Goal: Find specific page/section: Find specific page/section

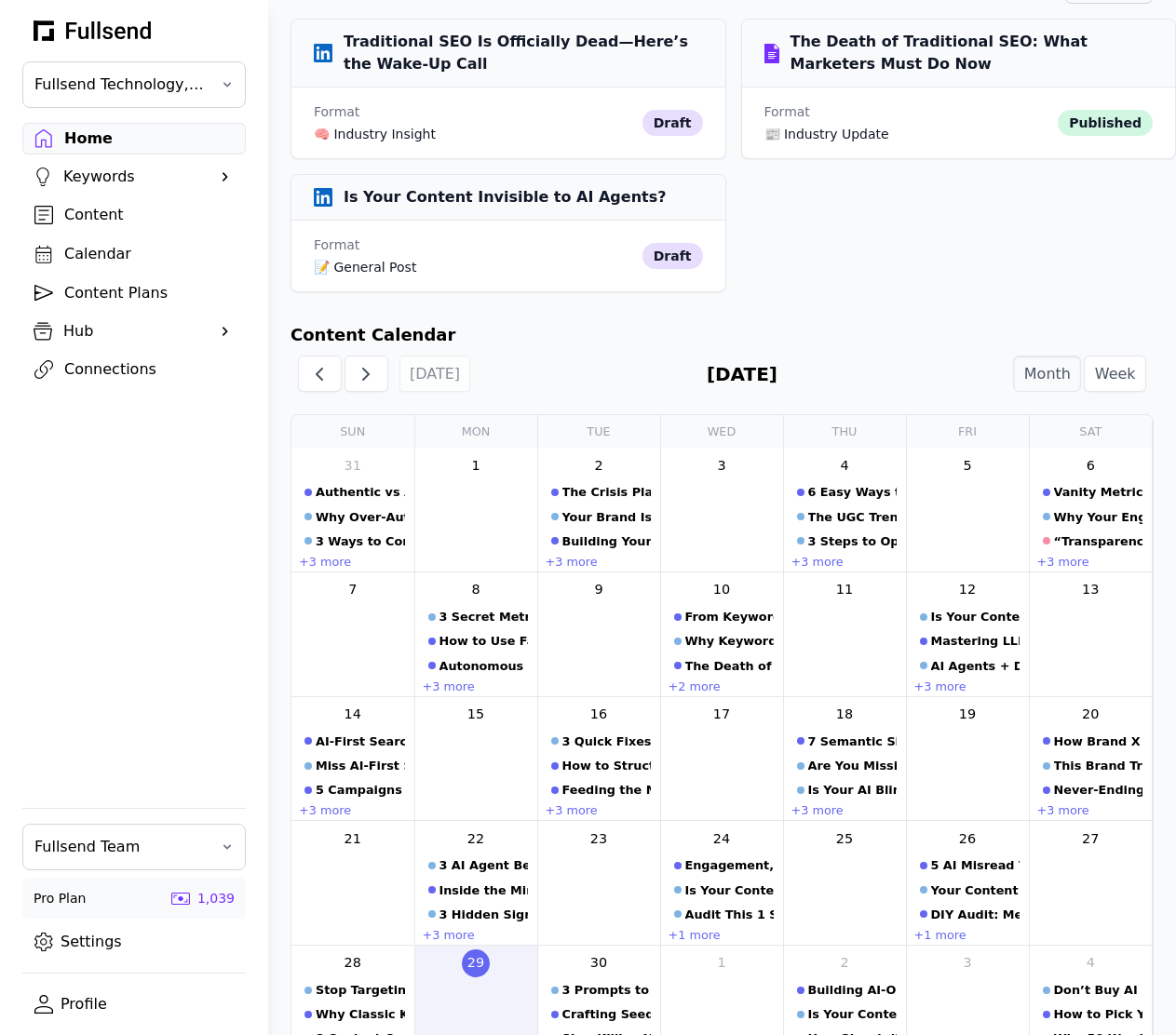
scroll to position [884, 0]
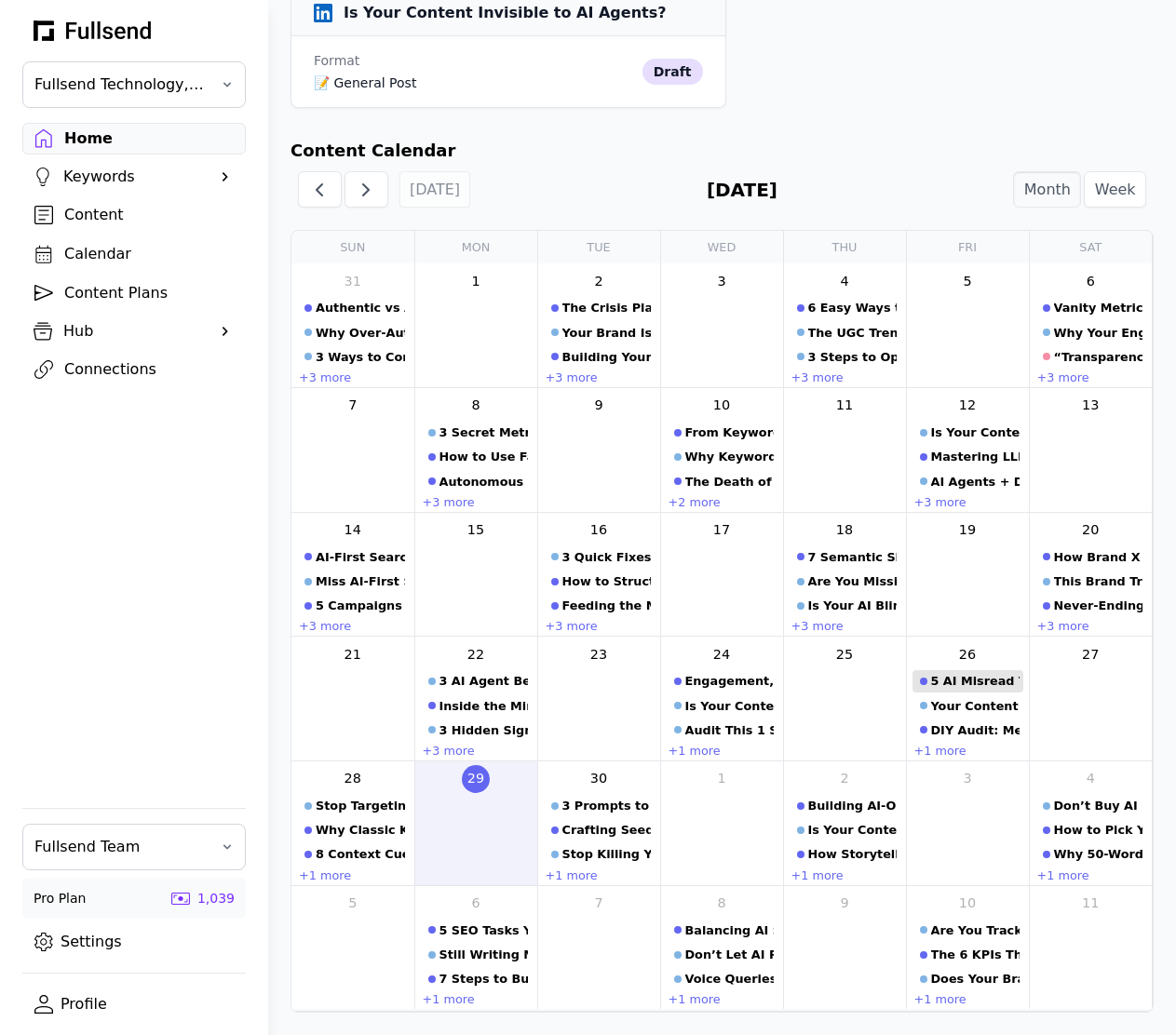
click at [972, 683] on div "5 AI Misread Traps That Destroy Your Rankings" at bounding box center [975, 681] width 88 height 18
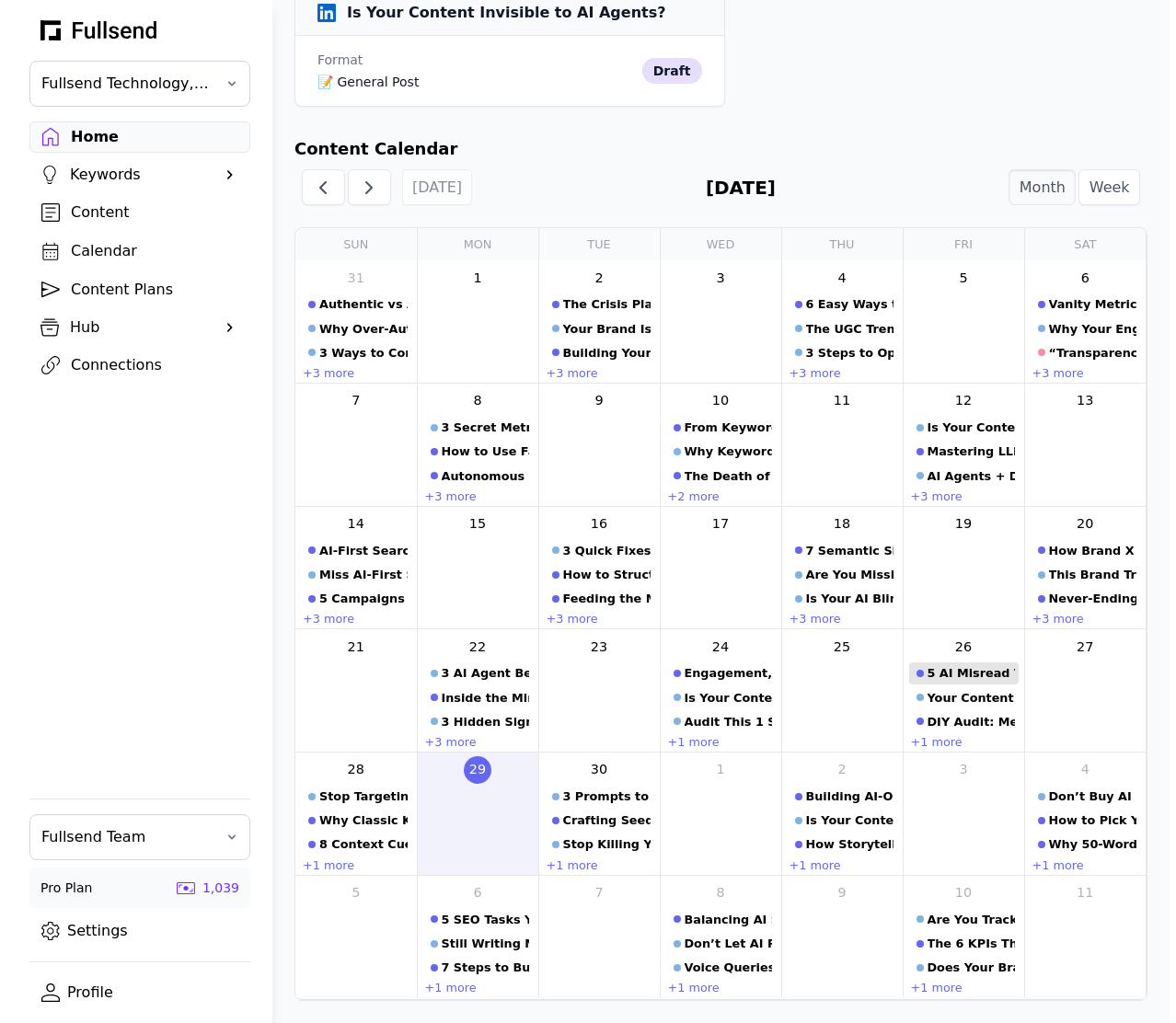
scroll to position [0, 0]
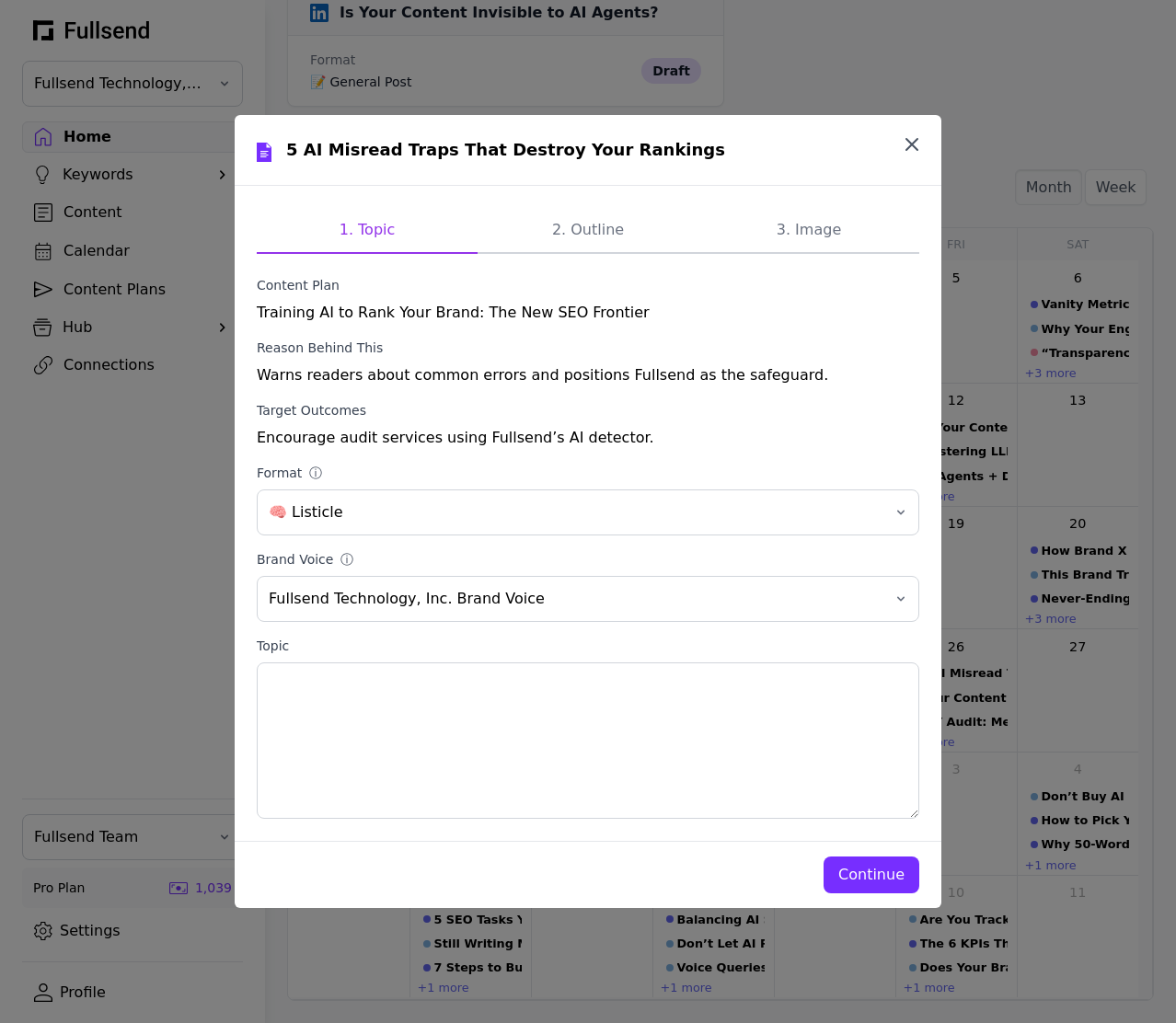
click at [905, 138] on icon "button" at bounding box center [912, 144] width 22 height 22
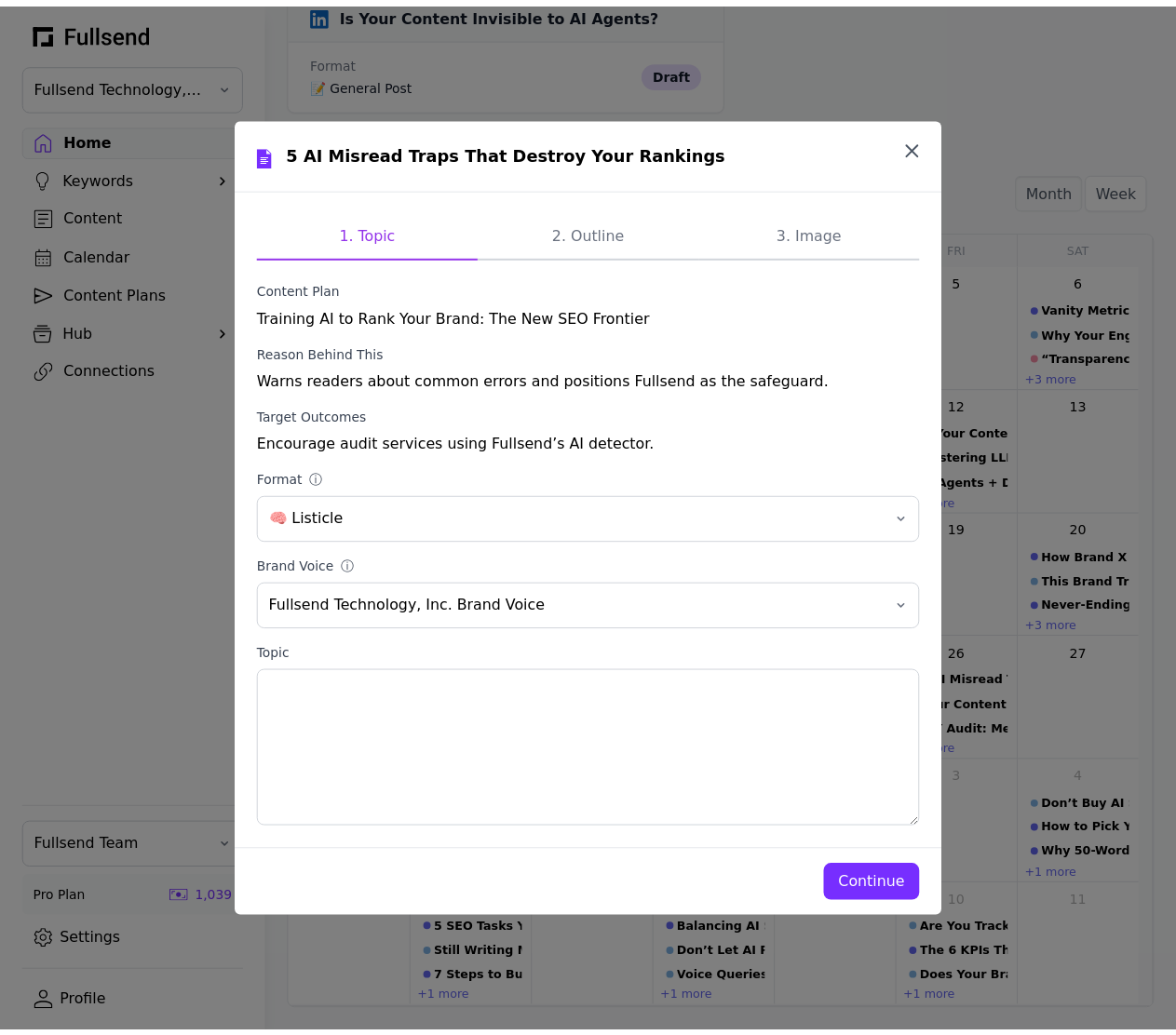
scroll to position [884, 0]
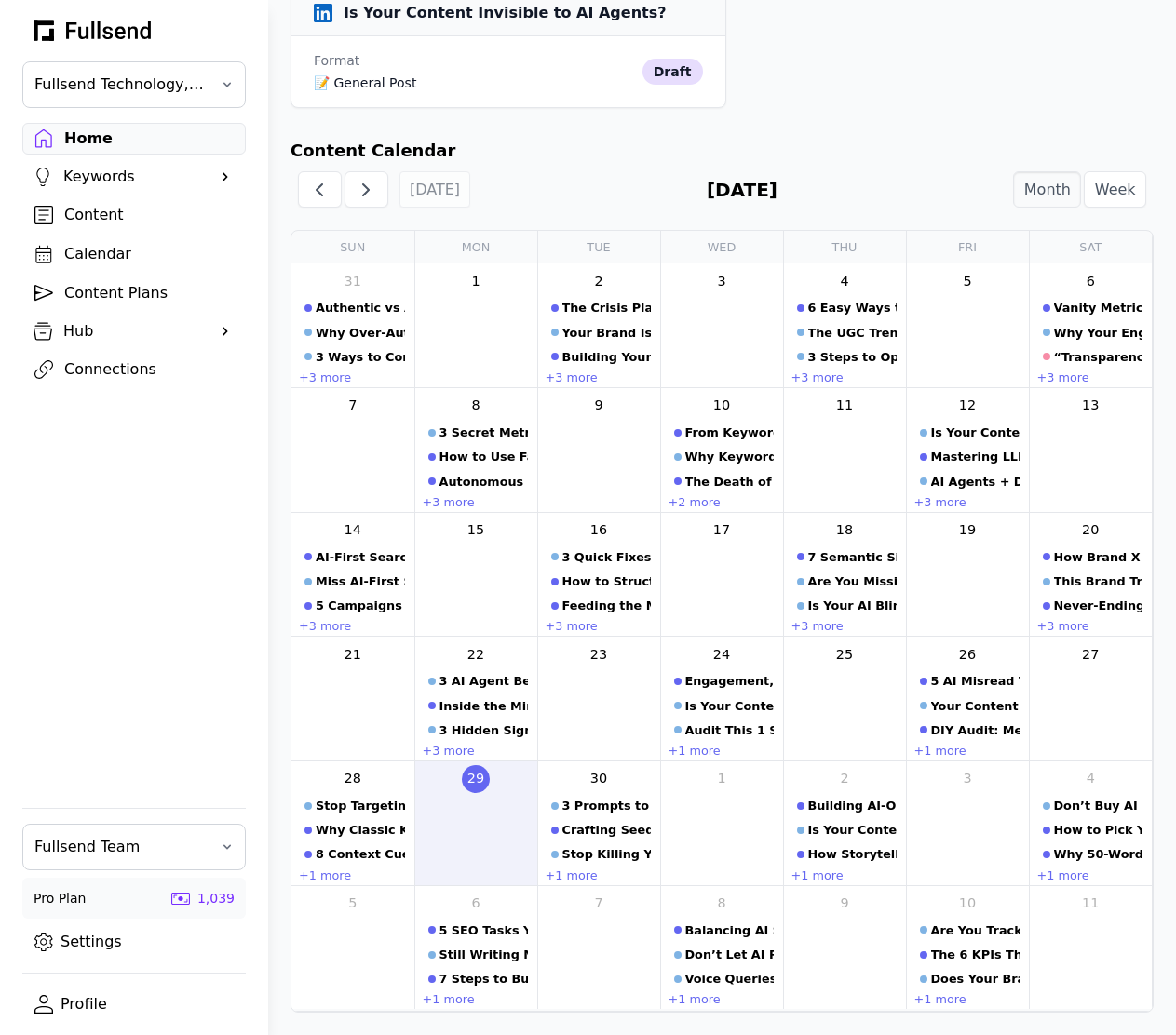
click at [876, 878] on div "+1 more" at bounding box center [844, 876] width 111 height 17
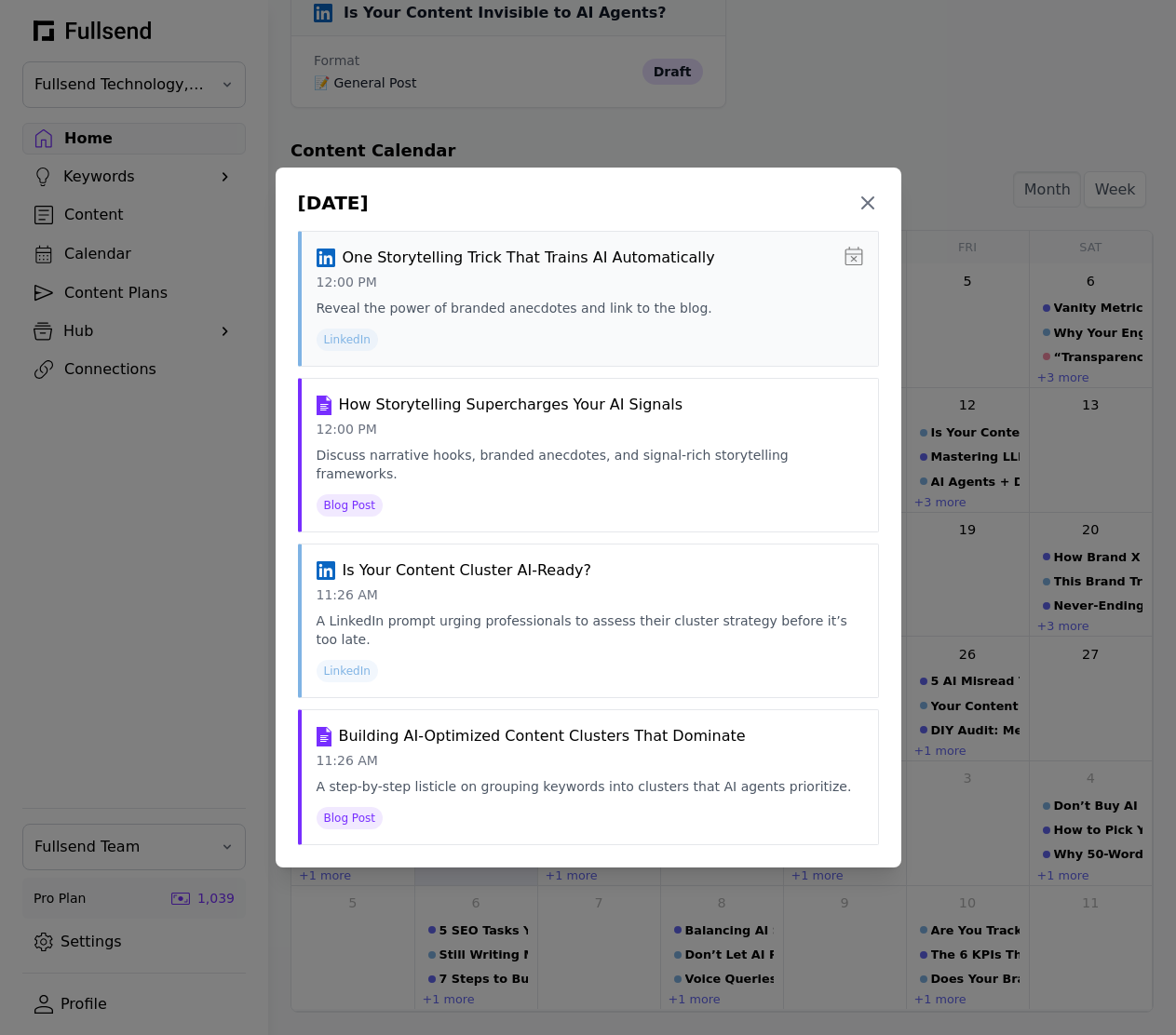
click at [858, 265] on icon at bounding box center [853, 255] width 19 height 19
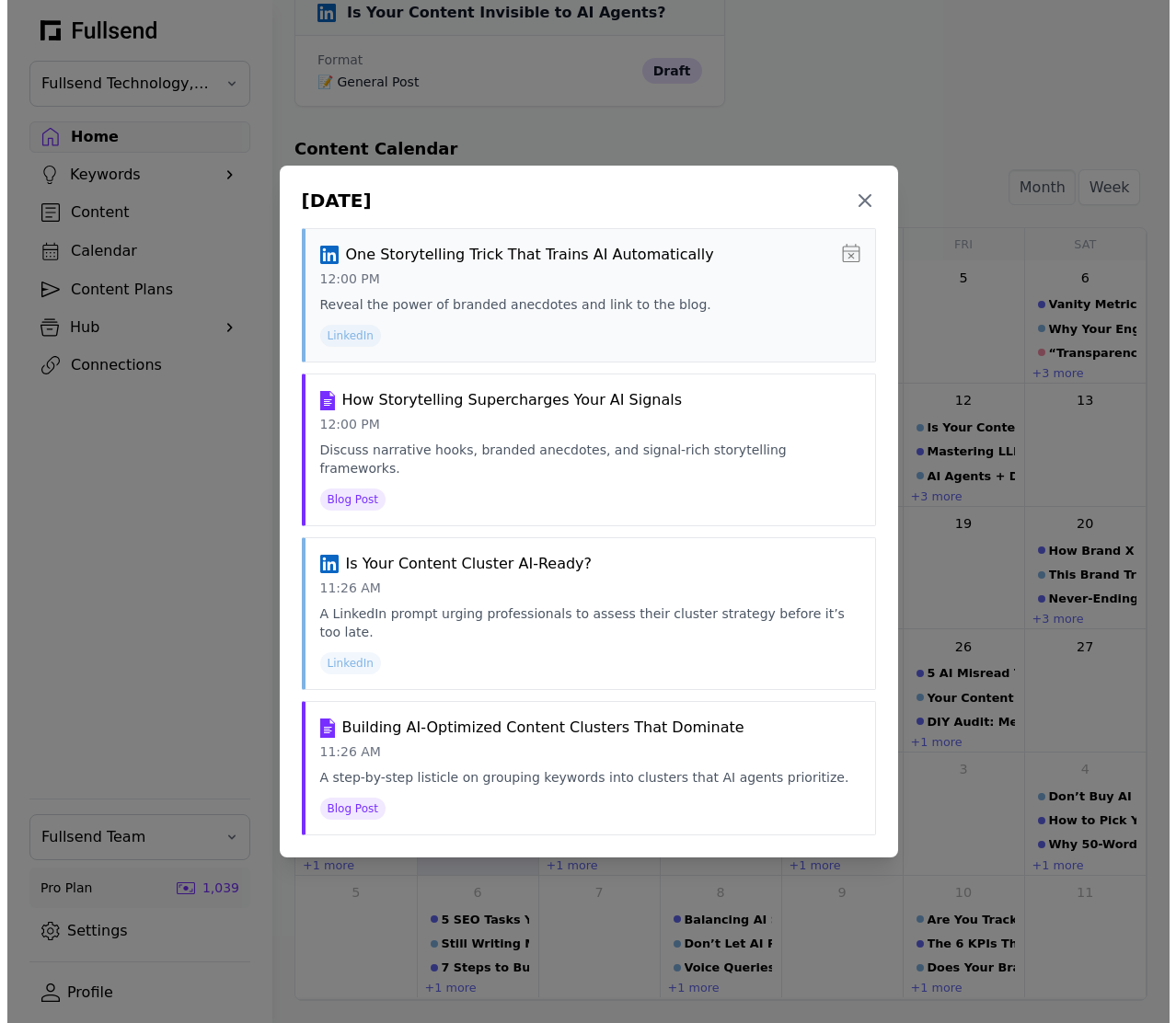
scroll to position [0, 0]
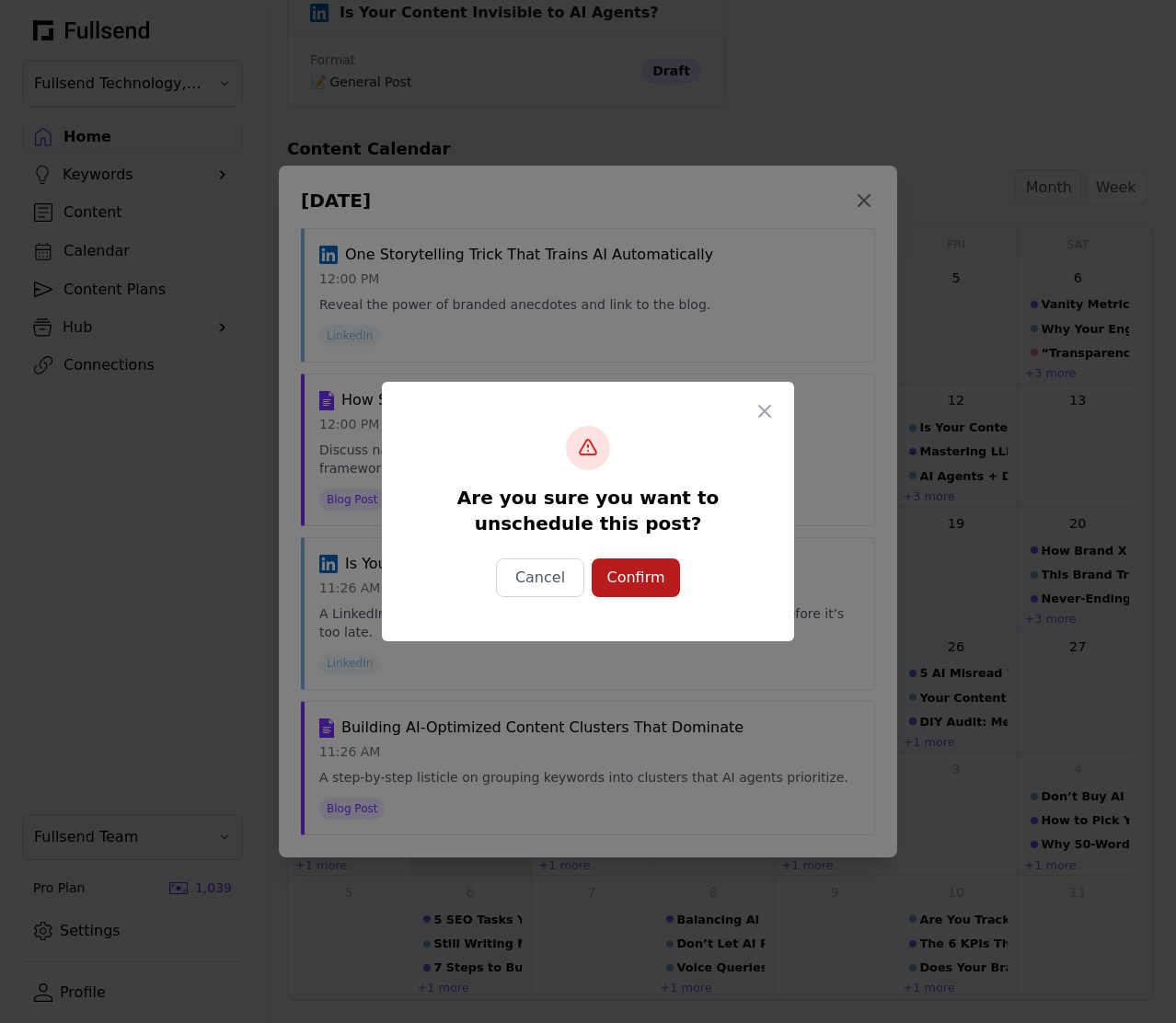
click at [651, 586] on div "Confirm" at bounding box center [635, 577] width 59 height 22
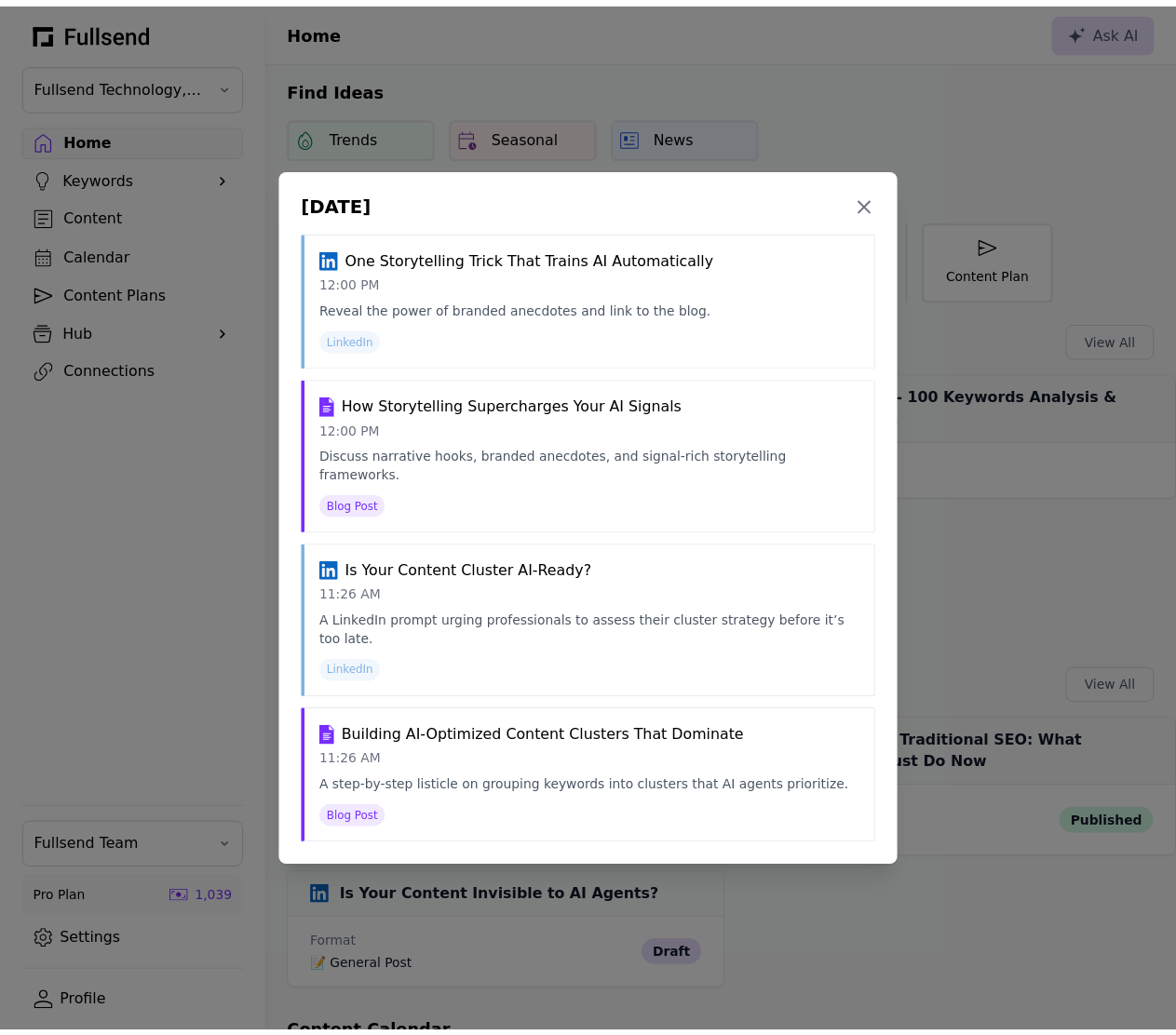
scroll to position [884, 0]
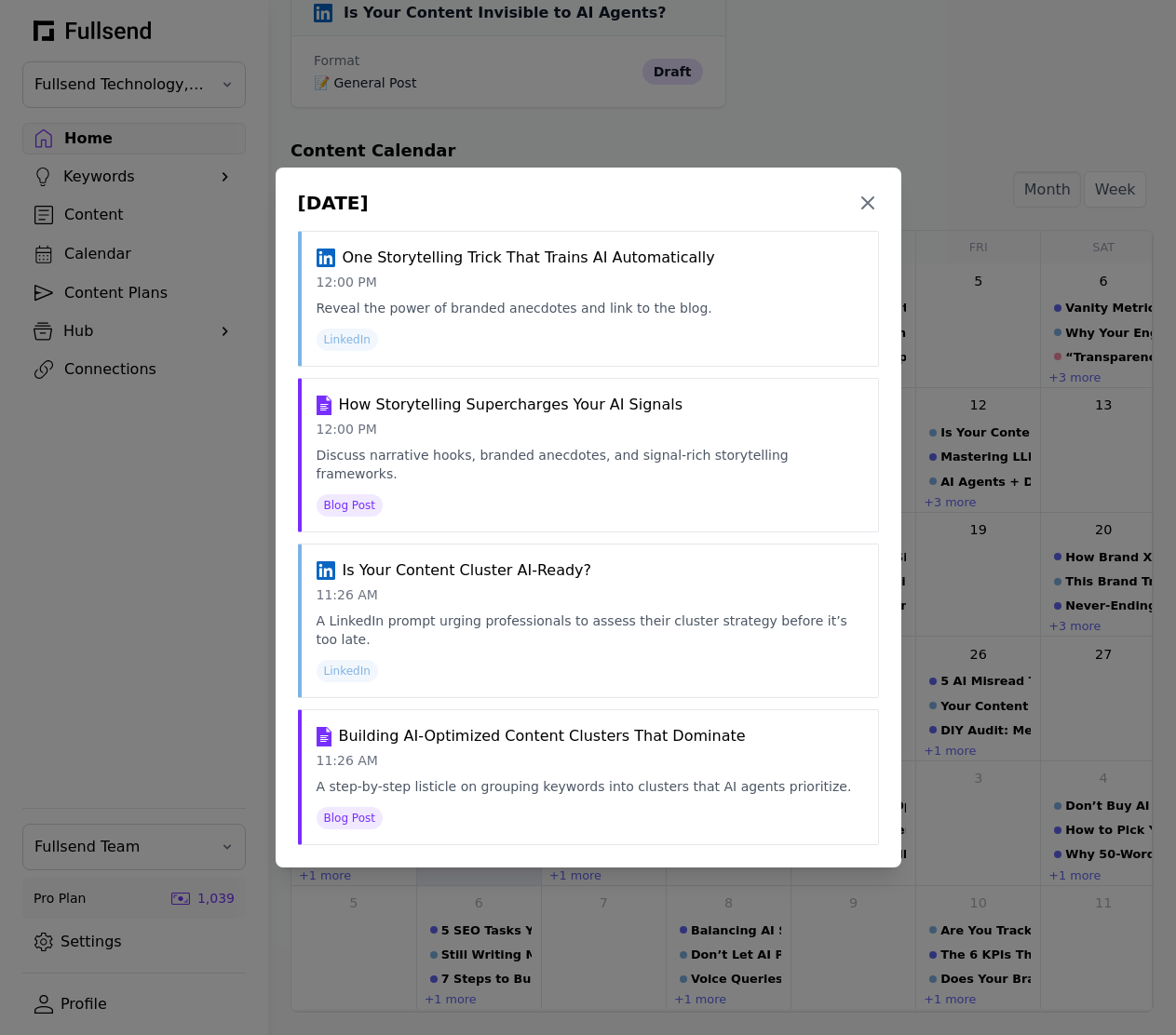
click at [1018, 516] on div "October 2, 2025 Close One Storytelling Trick That Trains AI Automatically 12:00…" at bounding box center [588, 518] width 1176 height 1035
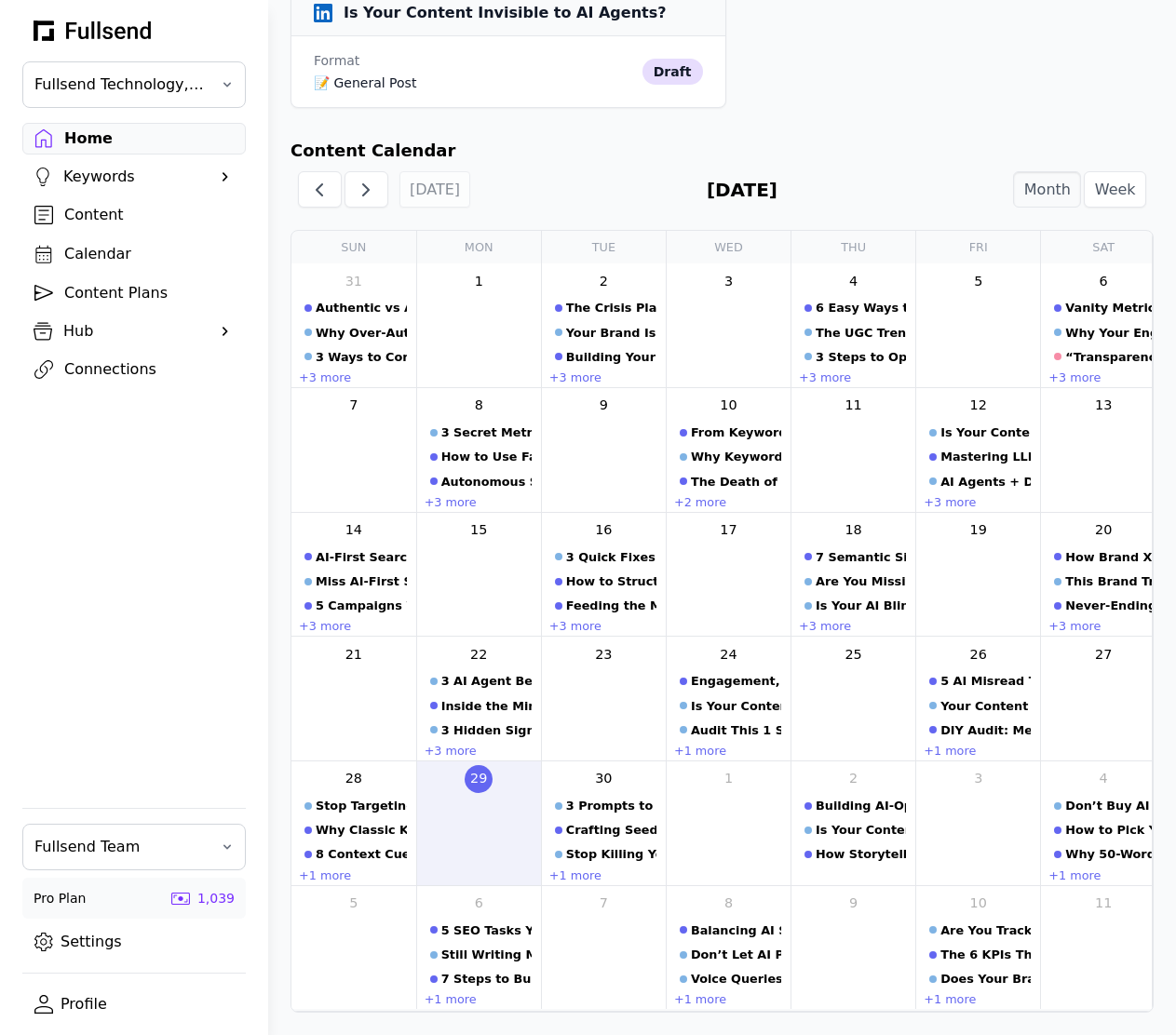
click at [890, 874] on div "2 Building AI-Optimized Content Clusters That Dominate Is Your Content Cluster …" at bounding box center [853, 824] width 124 height 124
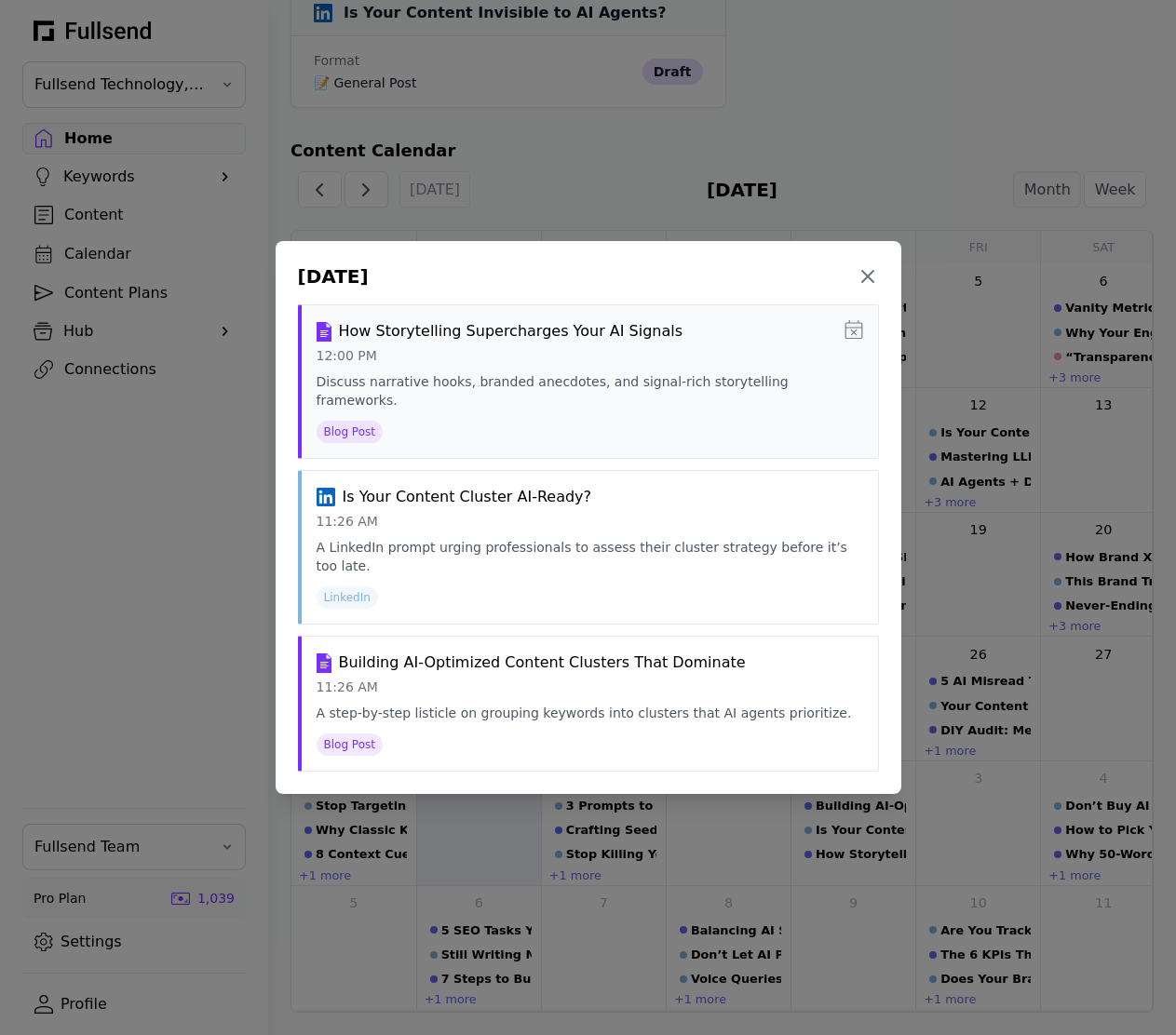
click at [850, 338] on icon at bounding box center [853, 329] width 18 height 19
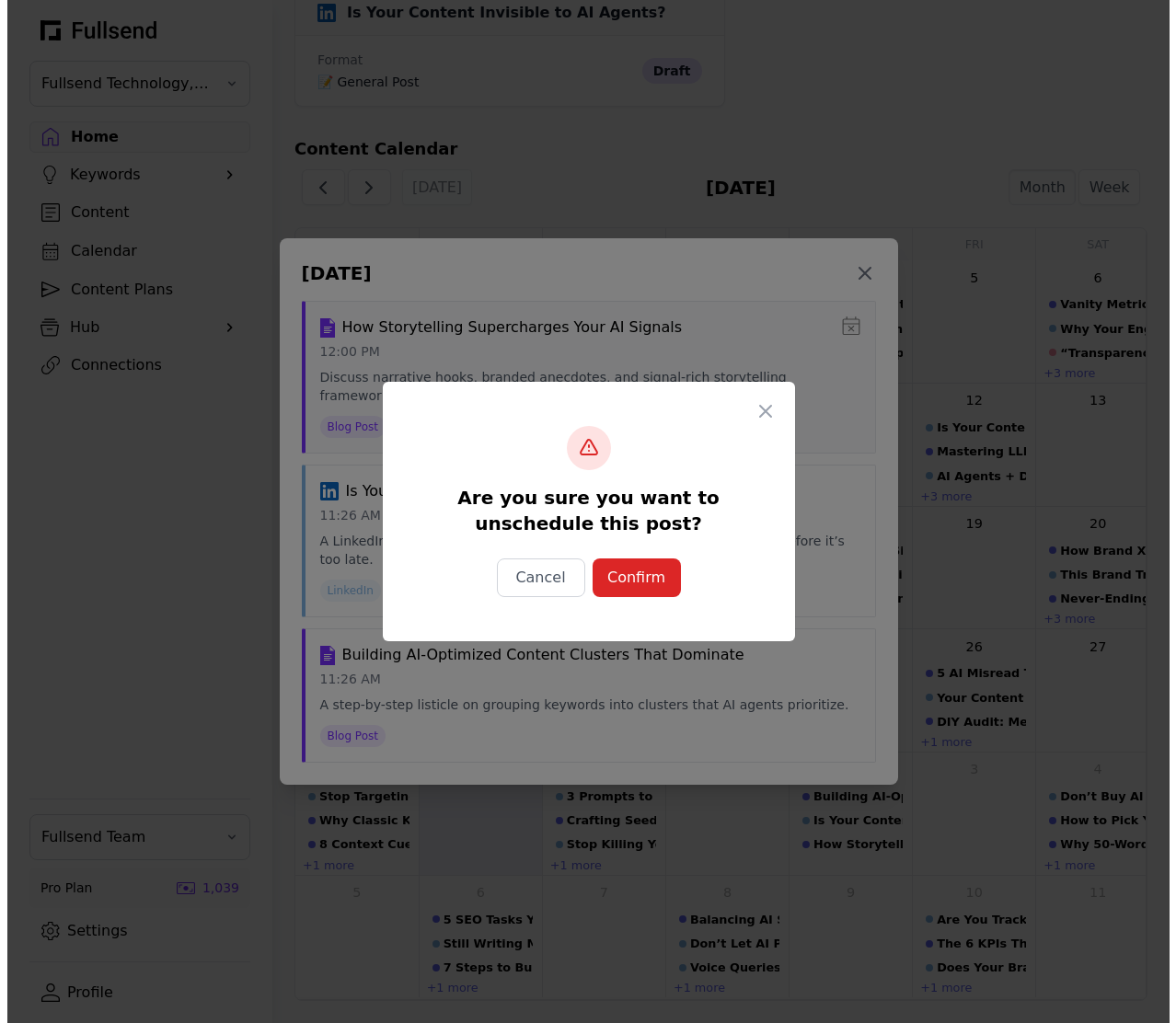
scroll to position [0, 0]
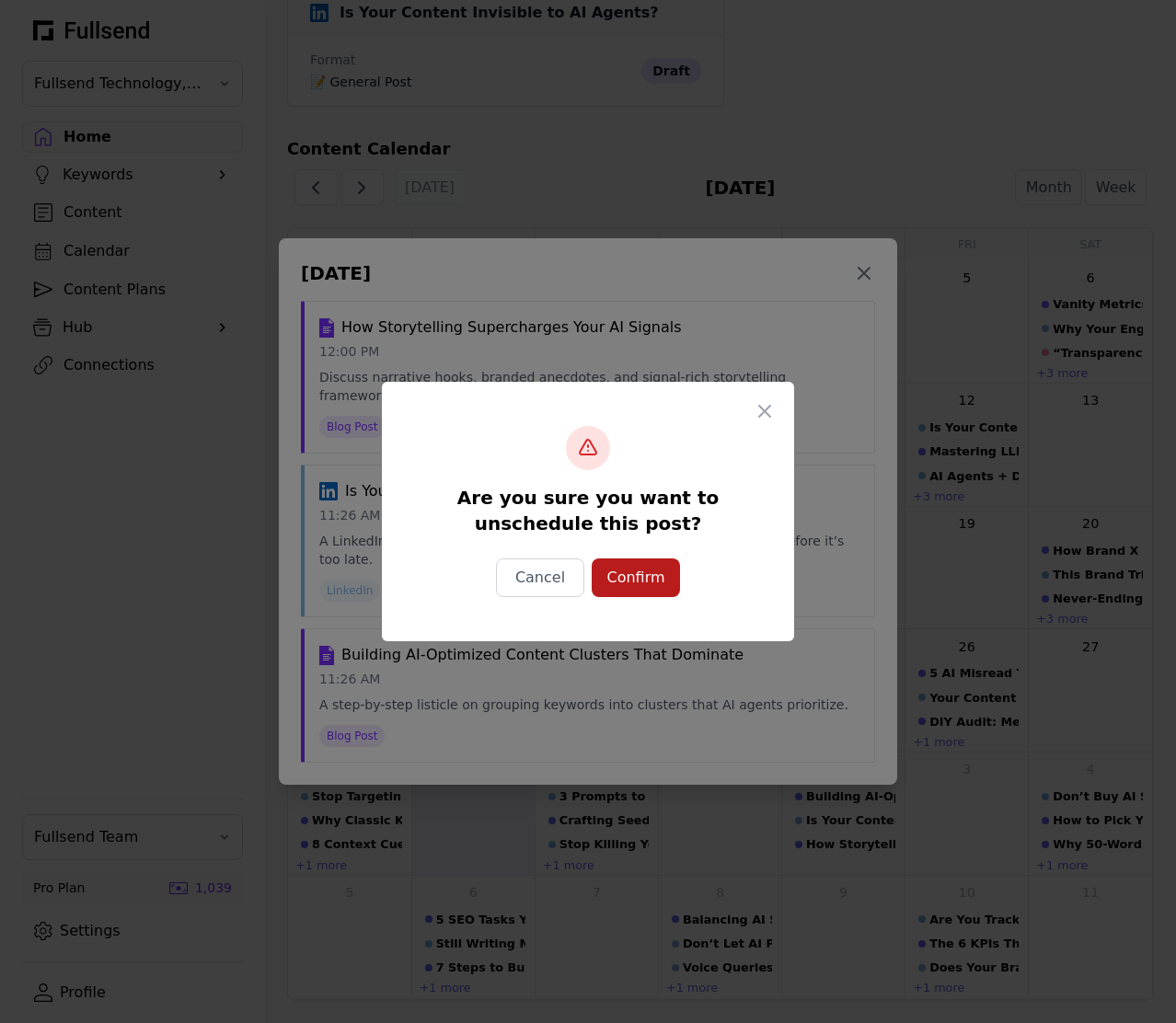
click at [663, 572] on div "Confirm" at bounding box center [635, 577] width 59 height 22
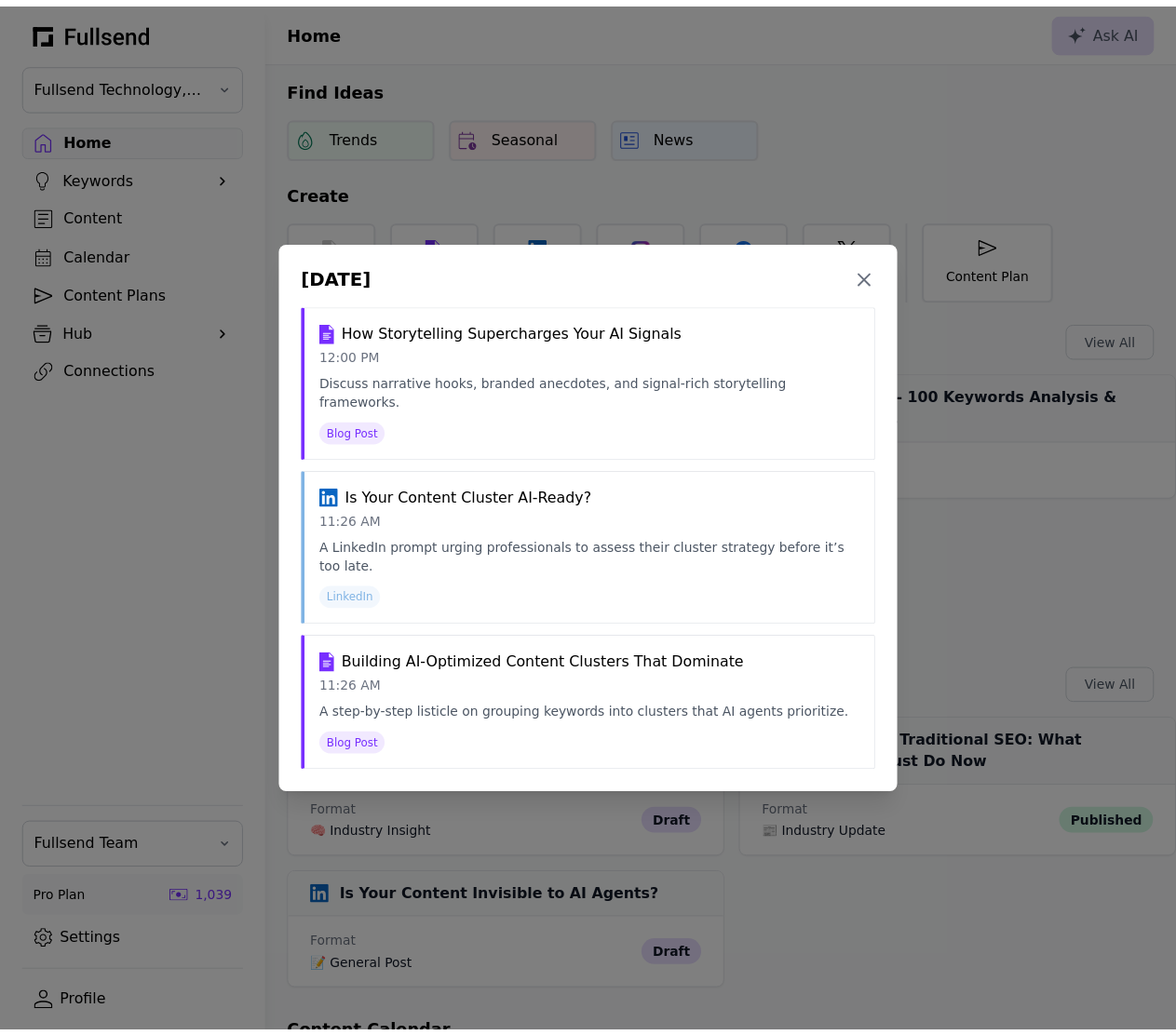
scroll to position [884, 0]
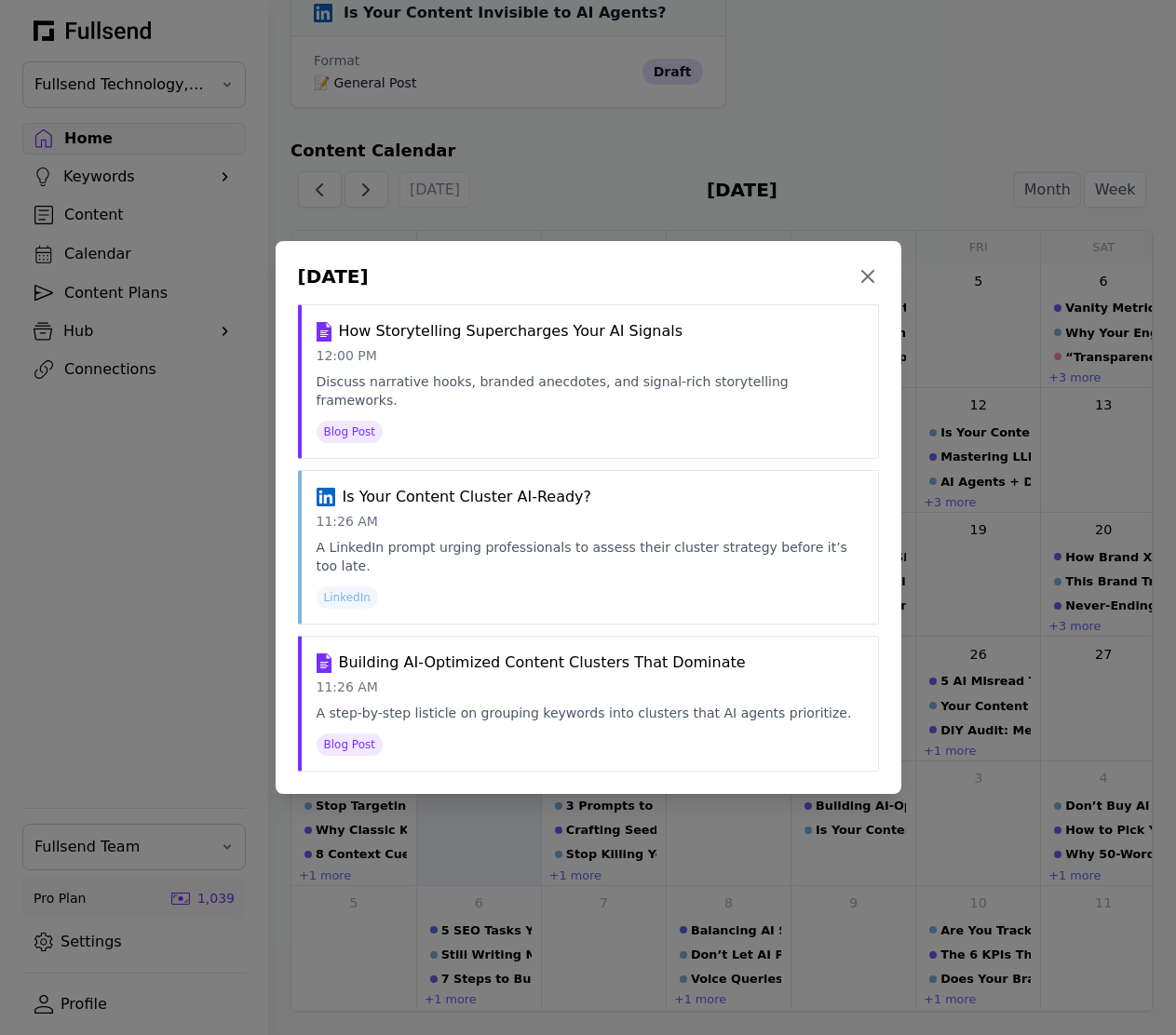
click at [968, 798] on div "October 2, 2025 Close How Storytelling Supercharges Your AI Signals 12:00 PM Di…" at bounding box center [588, 518] width 1176 height 1035
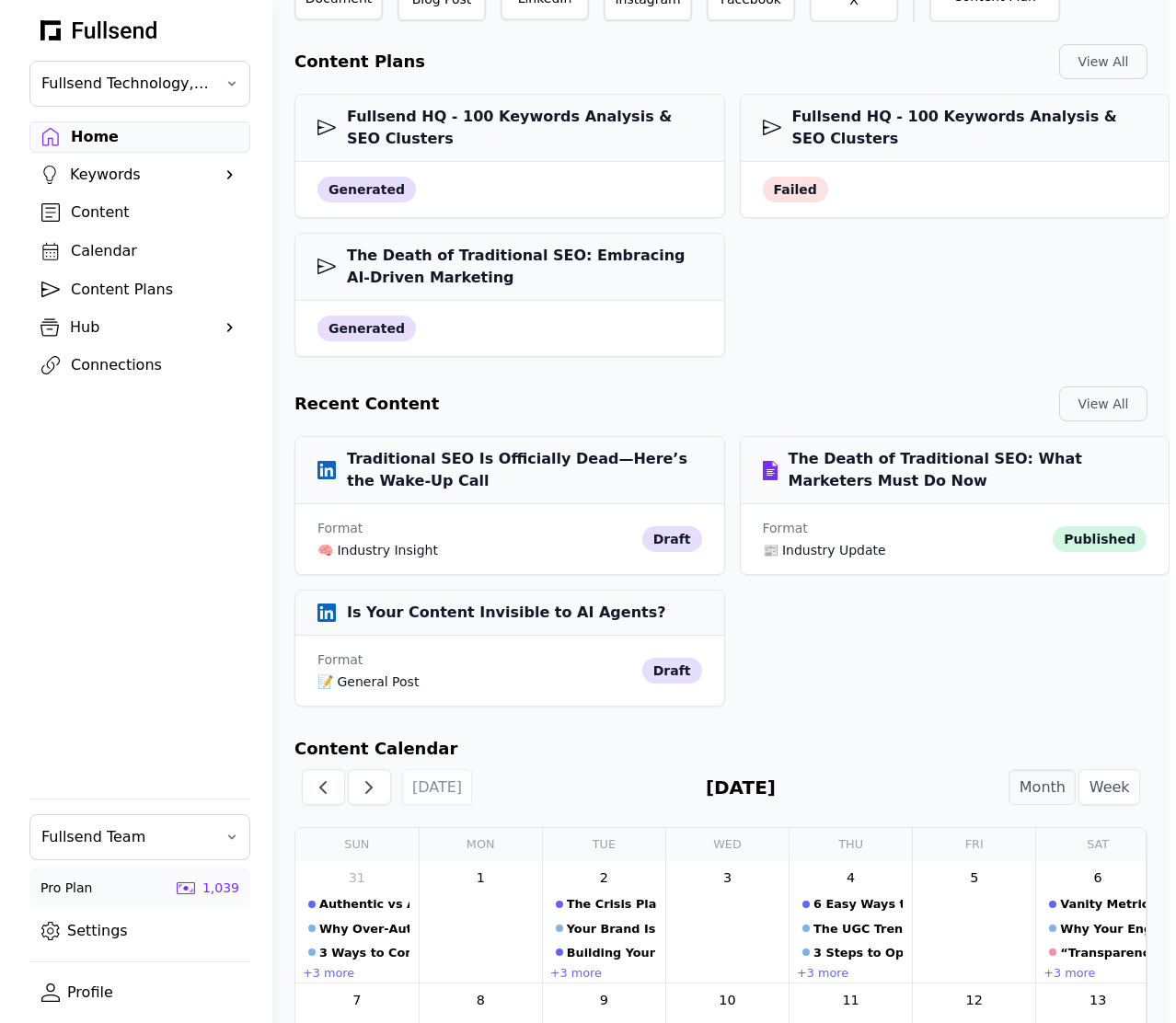
scroll to position [0, 0]
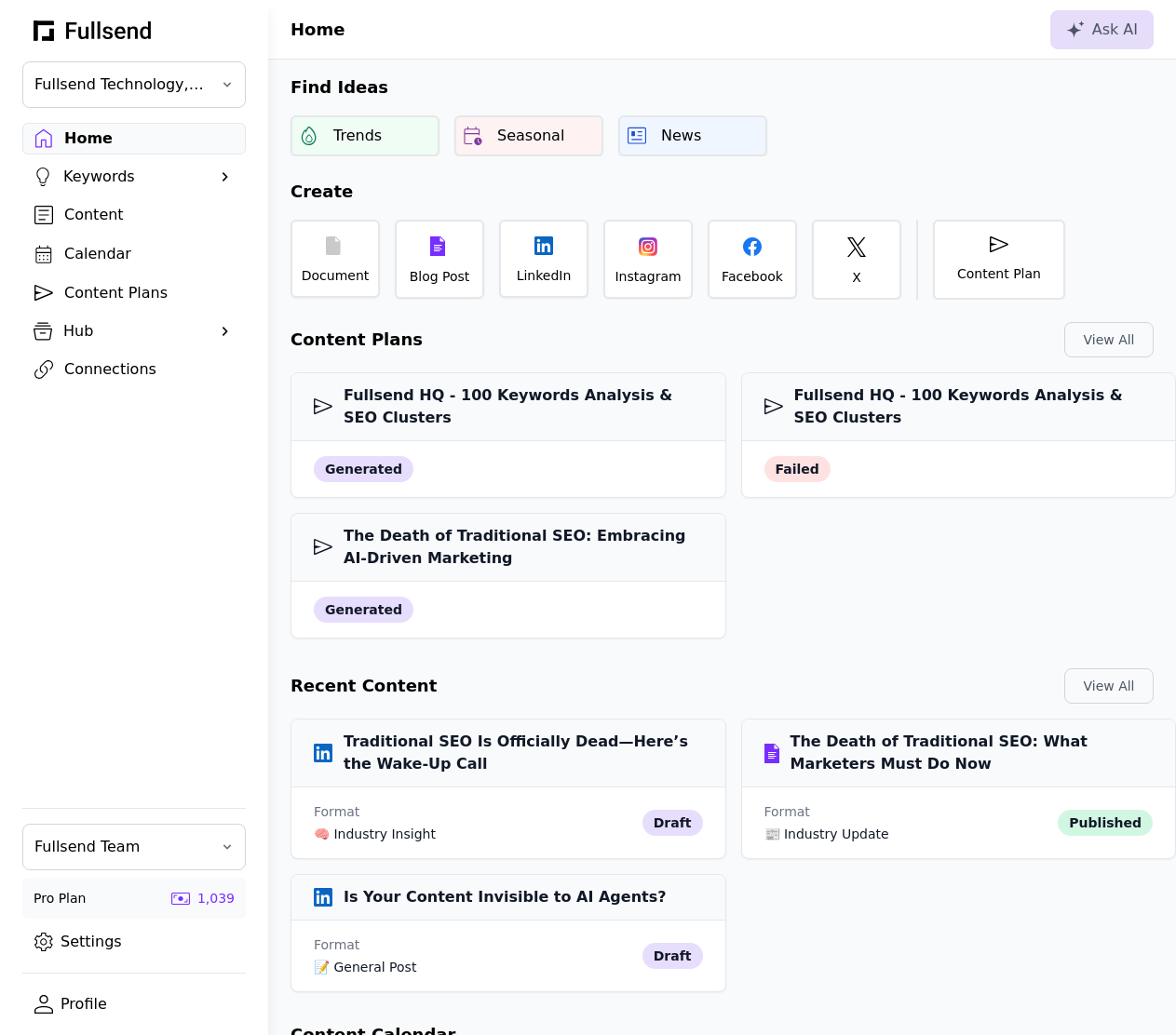
click at [103, 221] on div "Content" at bounding box center [149, 214] width 169 height 22
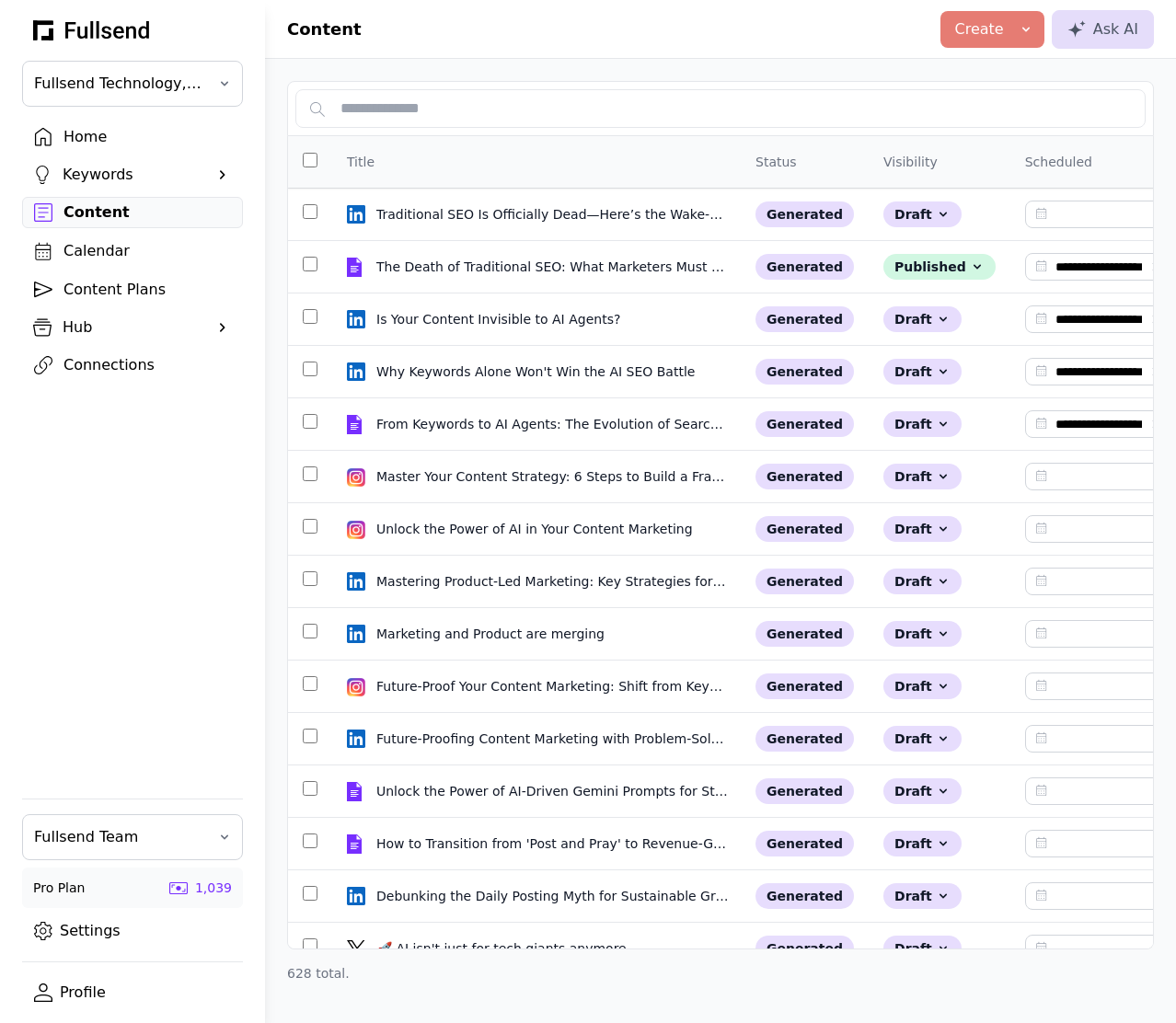
click at [442, 157] on div "Title" at bounding box center [537, 161] width 379 height 22
type input "**********"
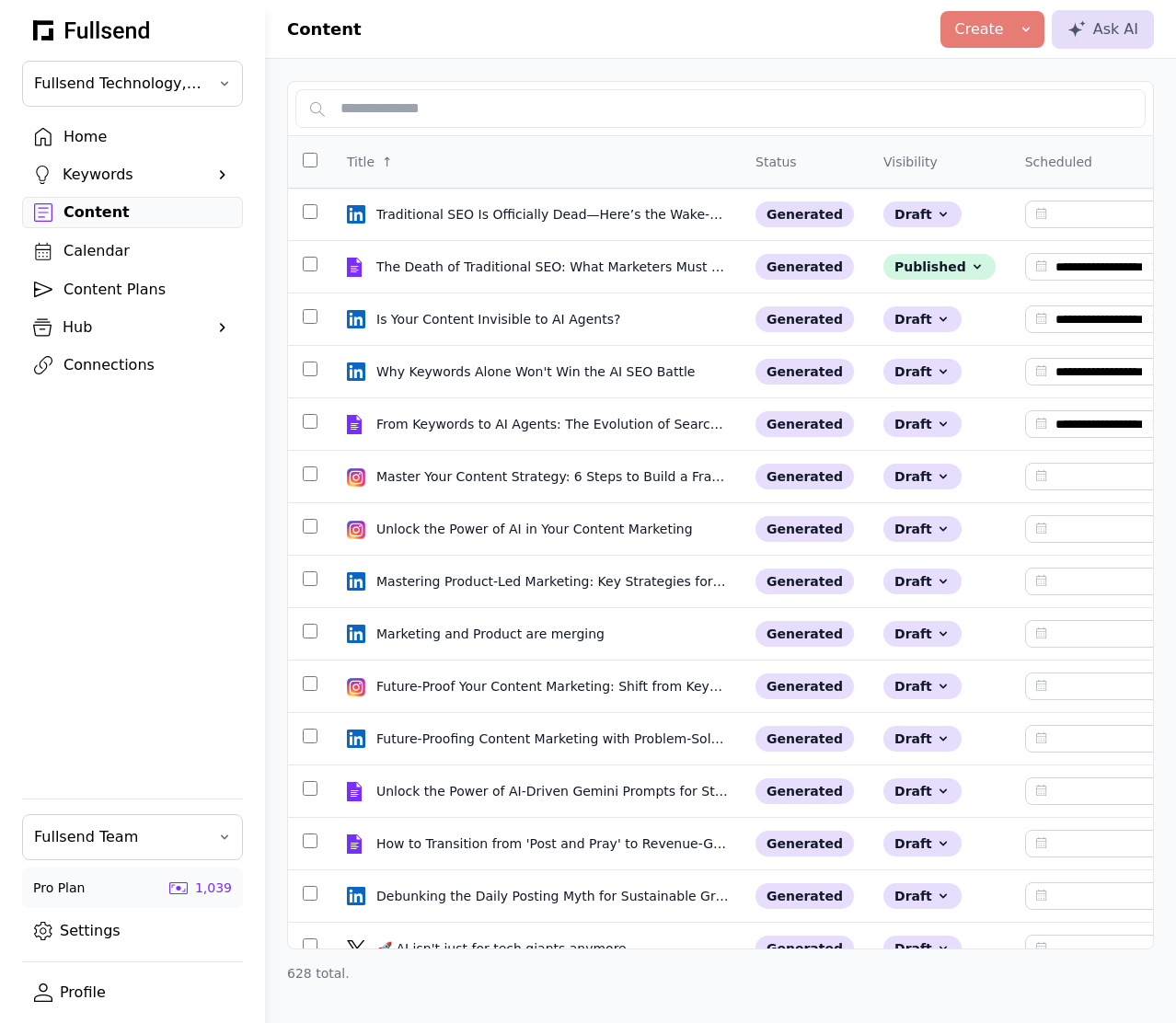
type input "**********"
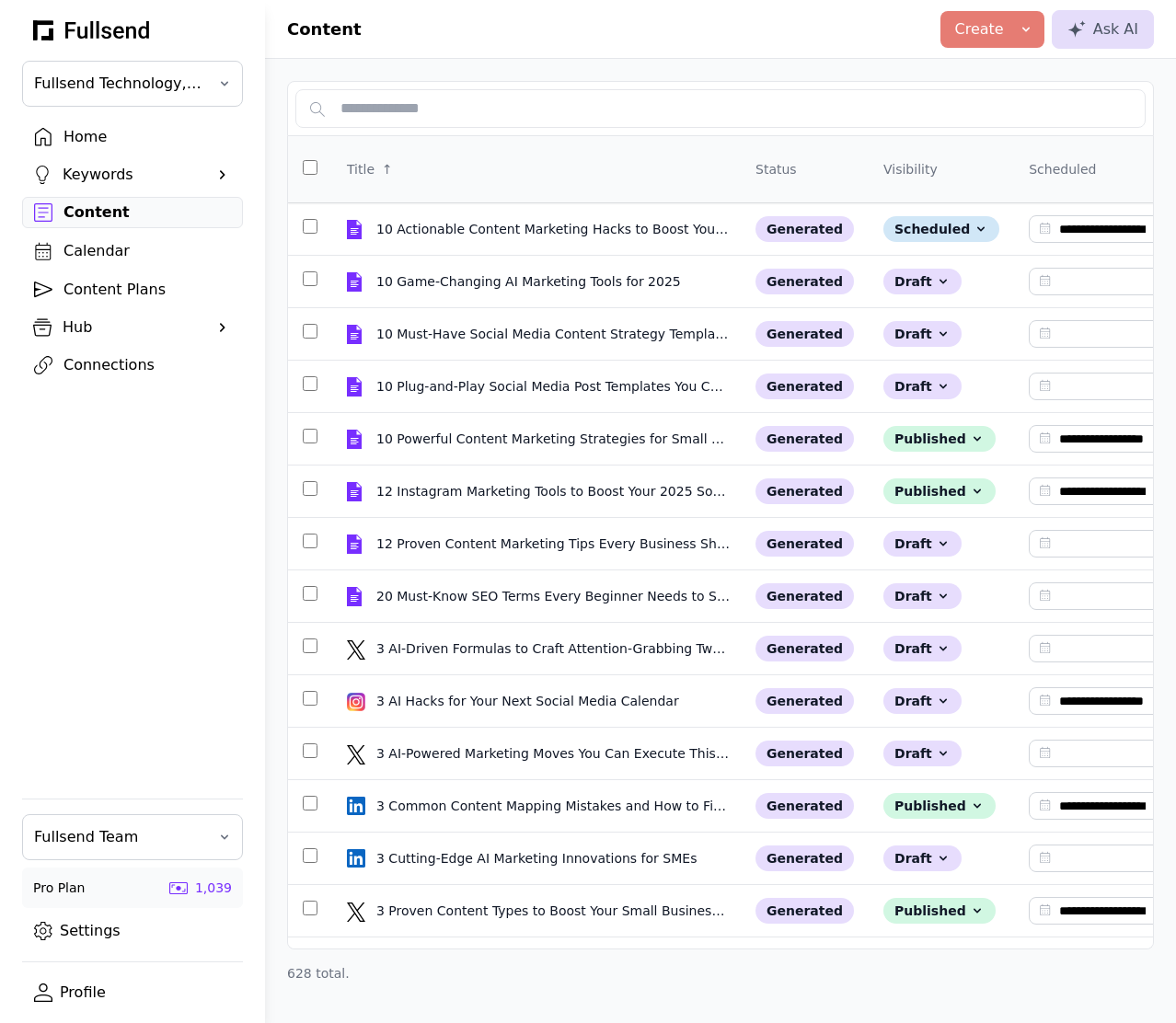
click at [511, 177] on div "Title ↑" at bounding box center [537, 169] width 379 height 22
type input "**********"
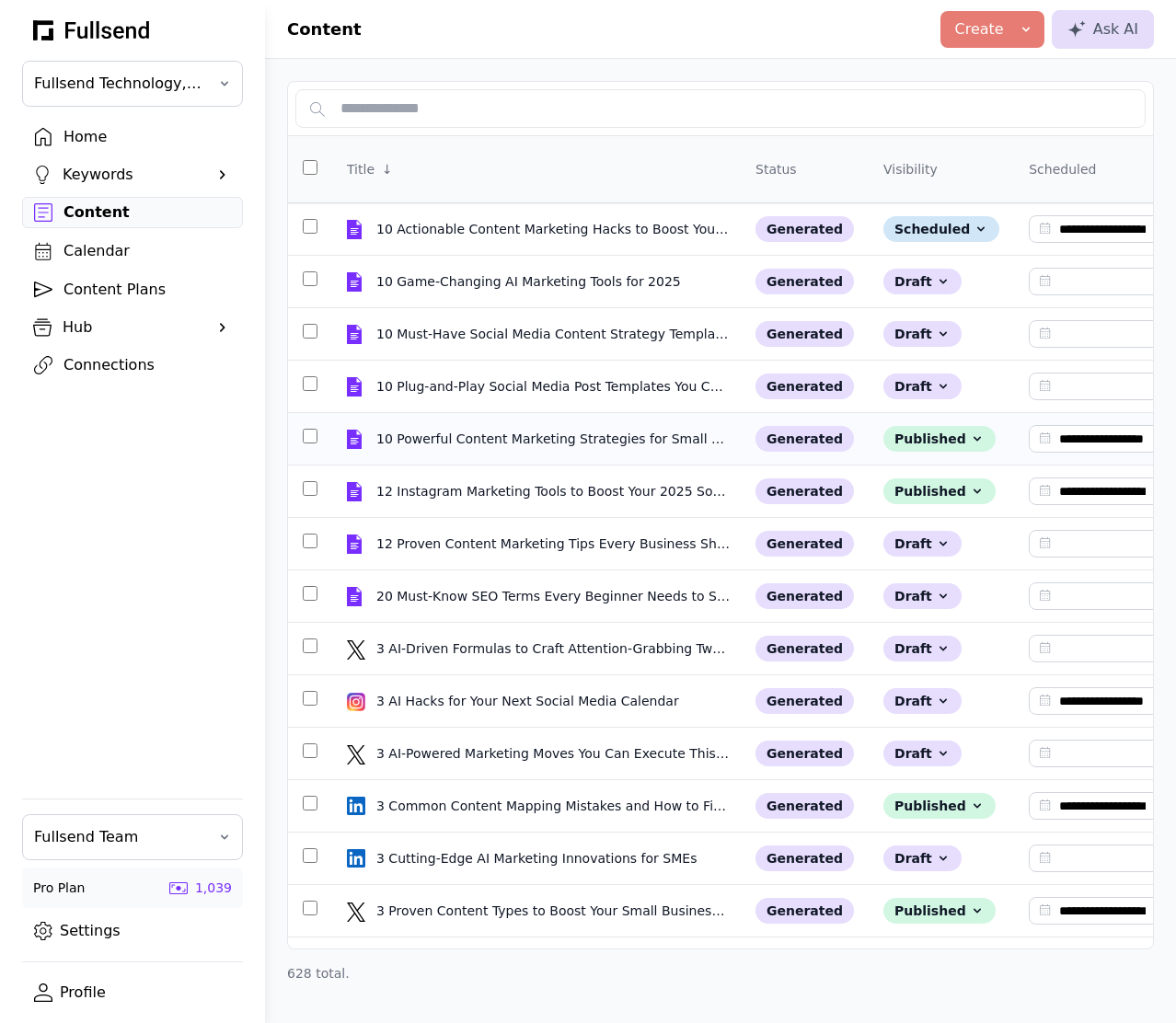
type input "**********"
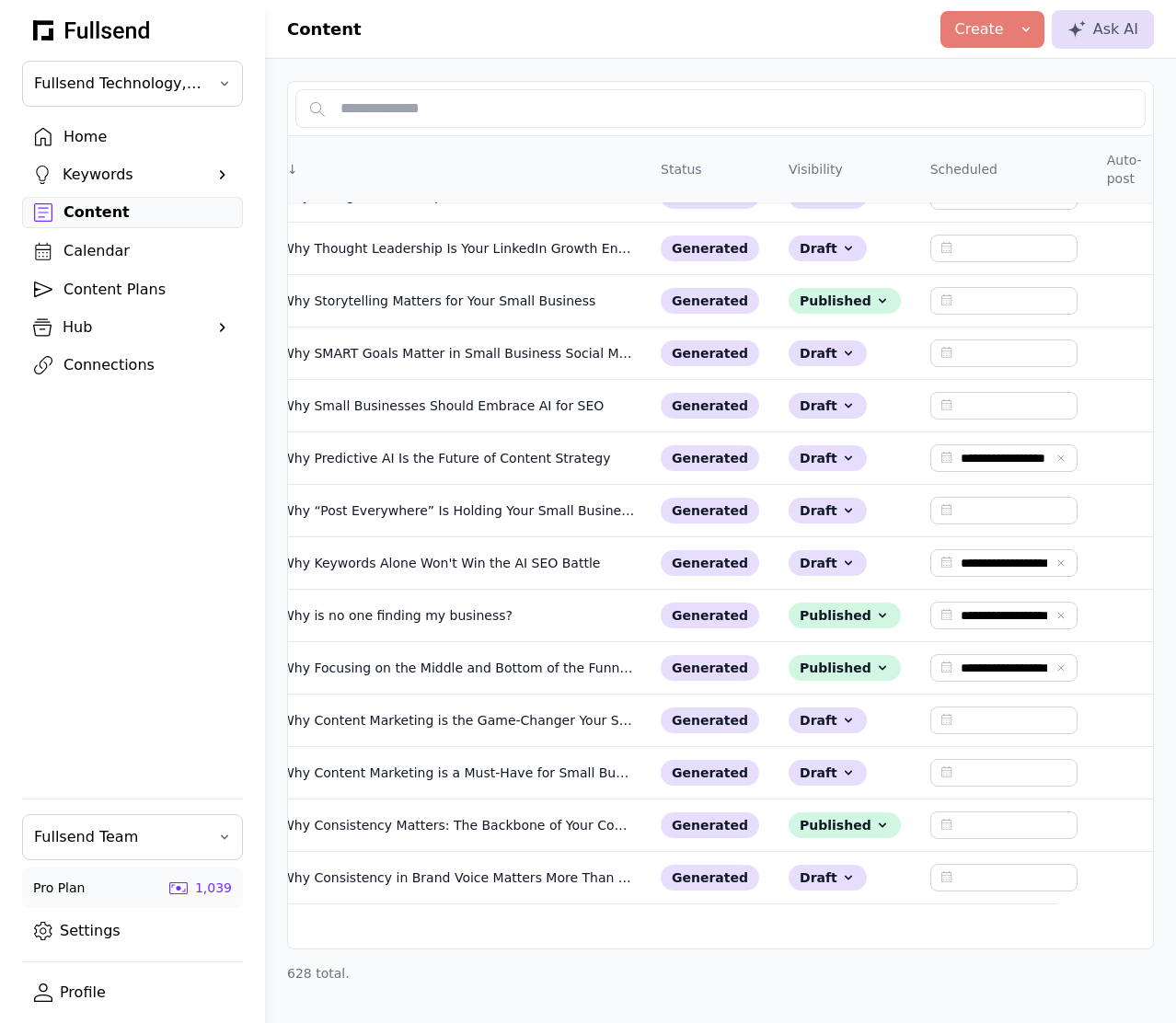
scroll to position [624, 0]
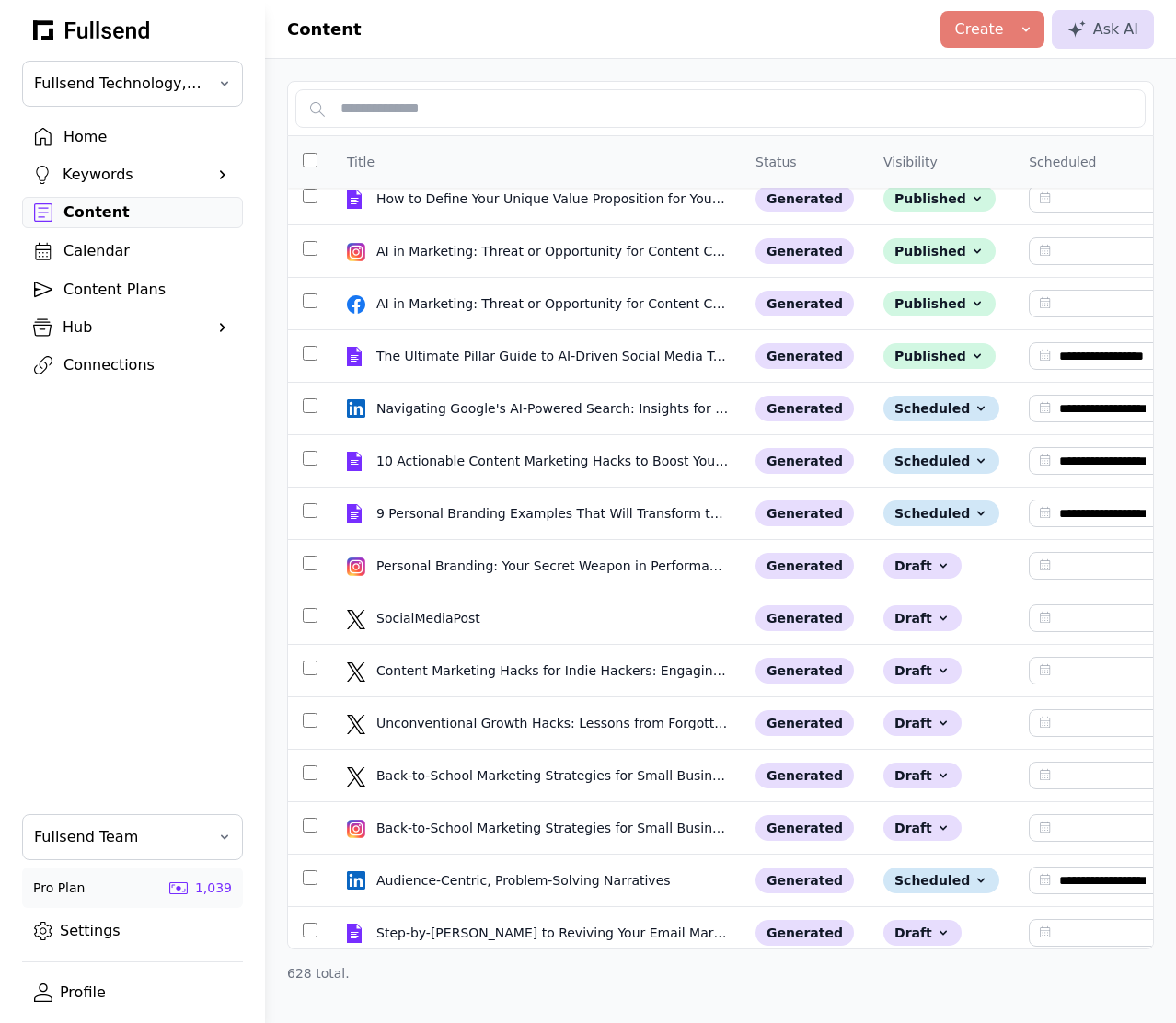
scroll to position [1795, 0]
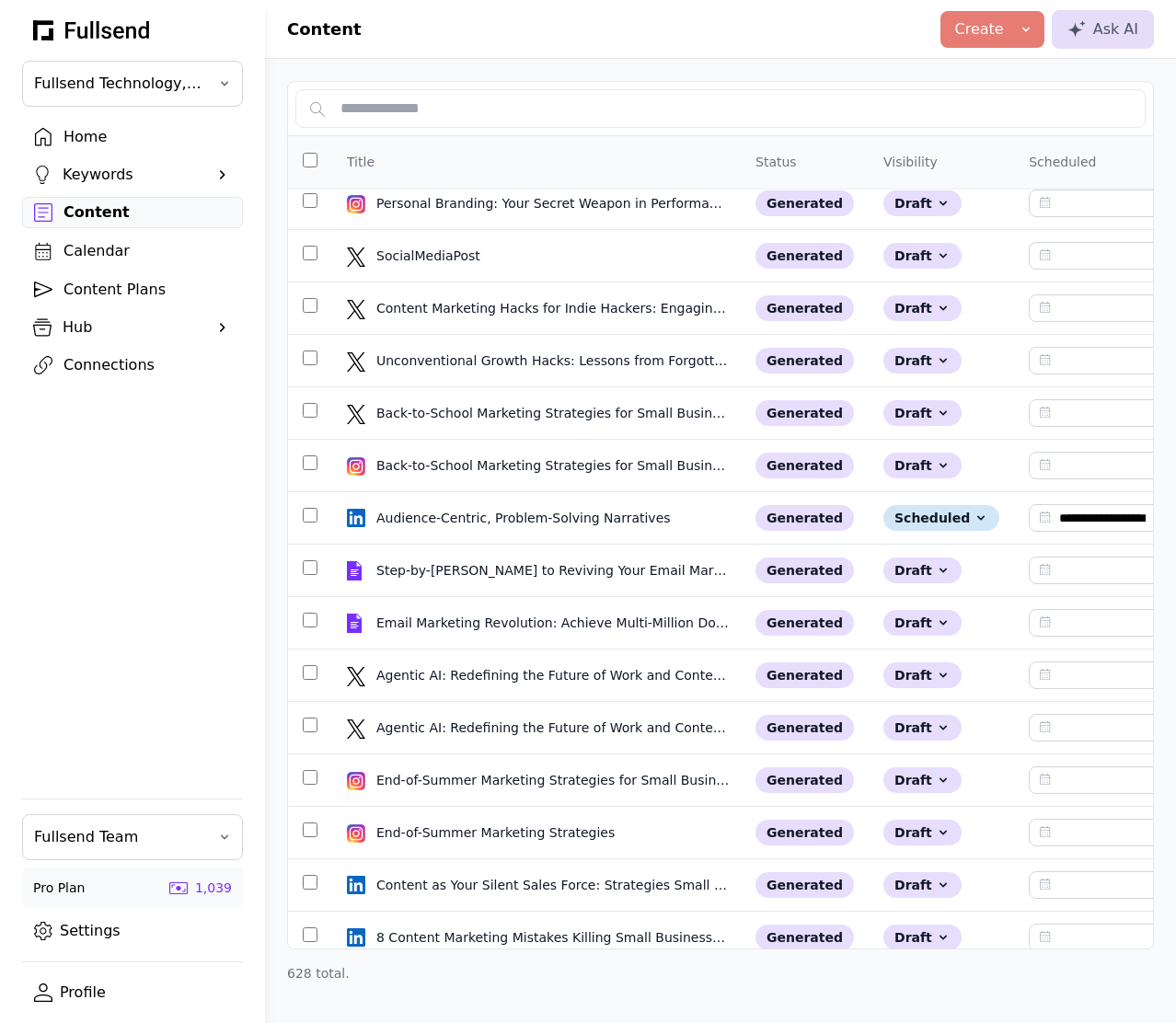
click at [486, 161] on div "Title" at bounding box center [537, 161] width 379 height 22
type input "**********"
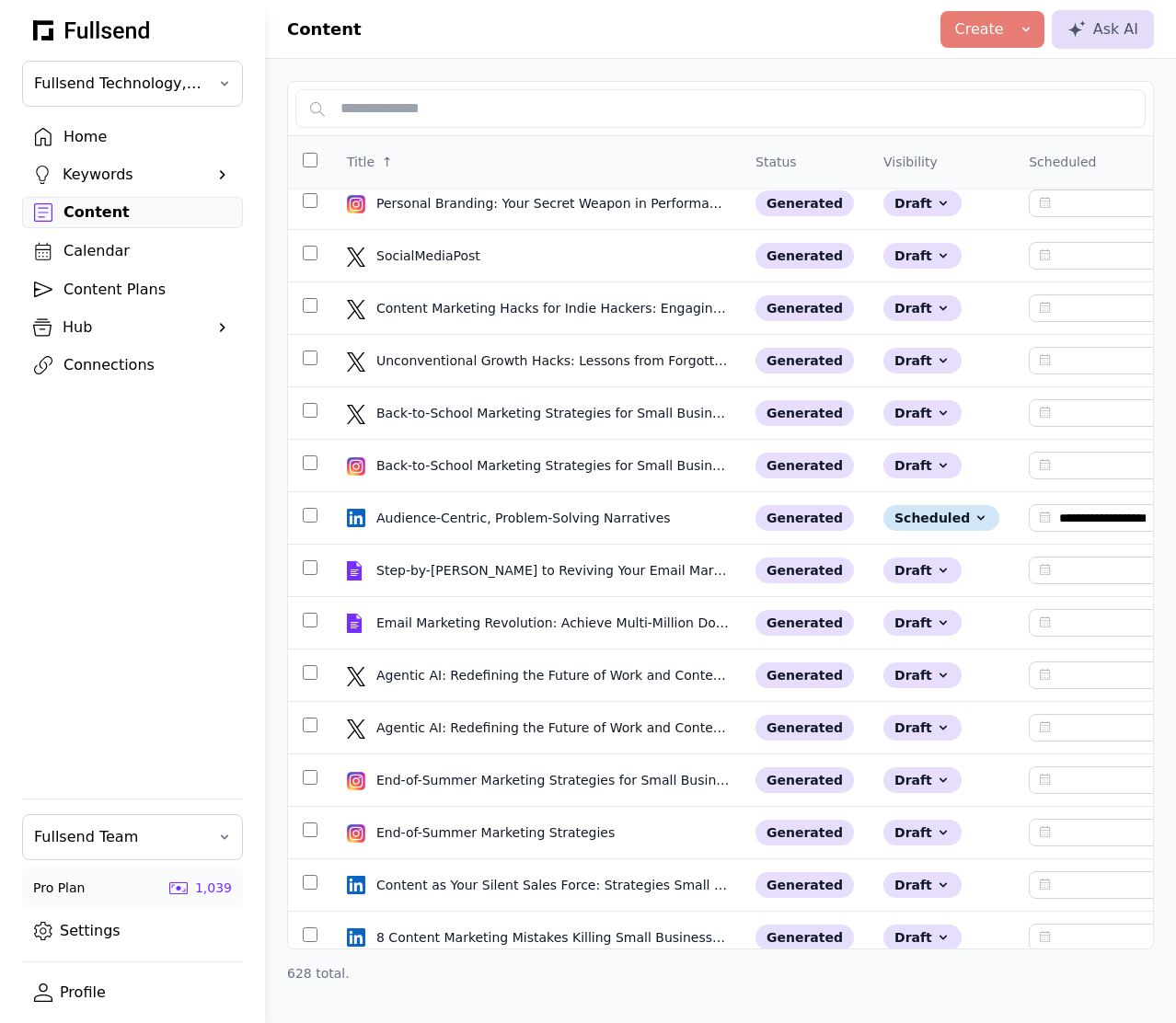
type input "**********"
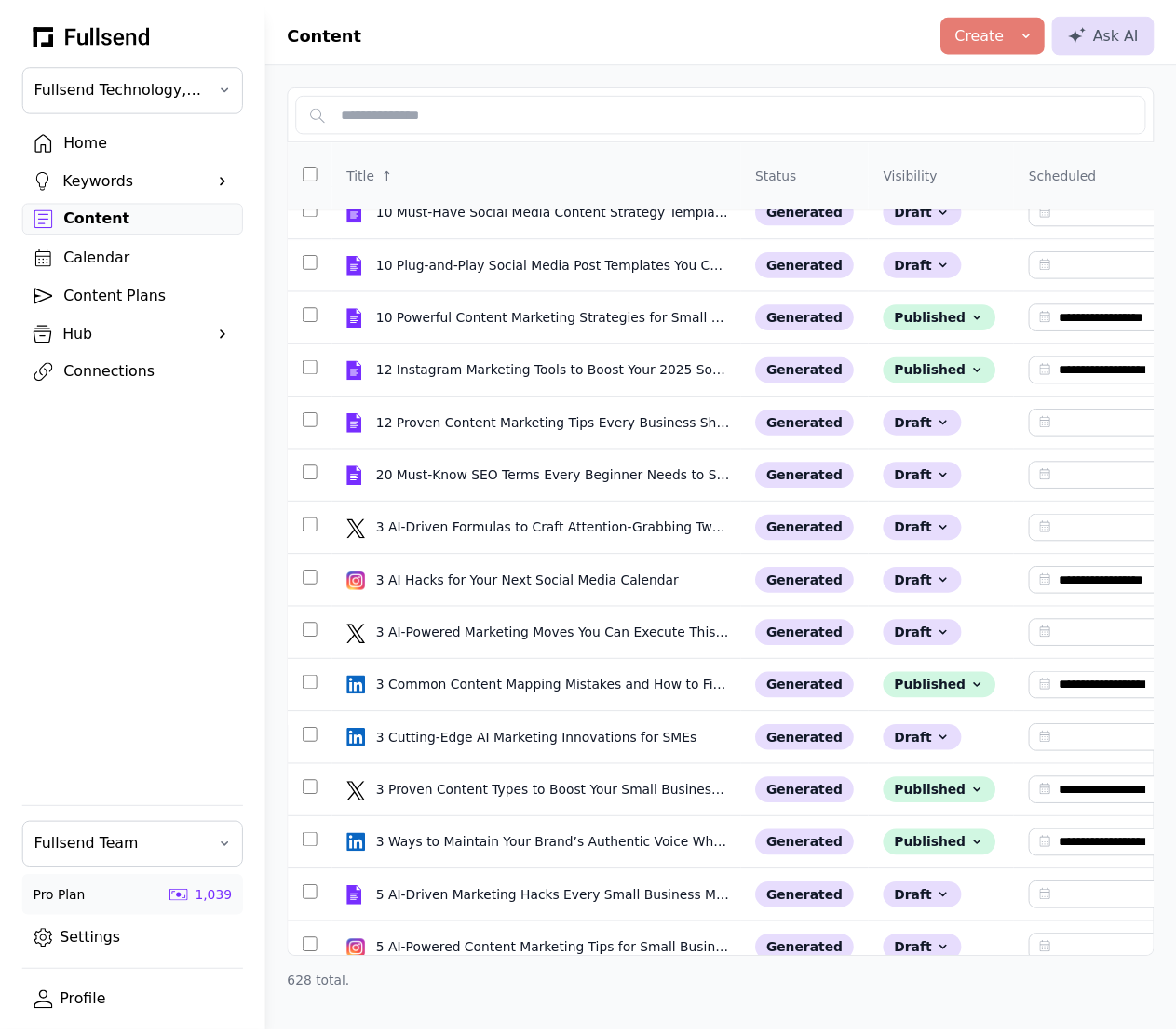
scroll to position [0, 0]
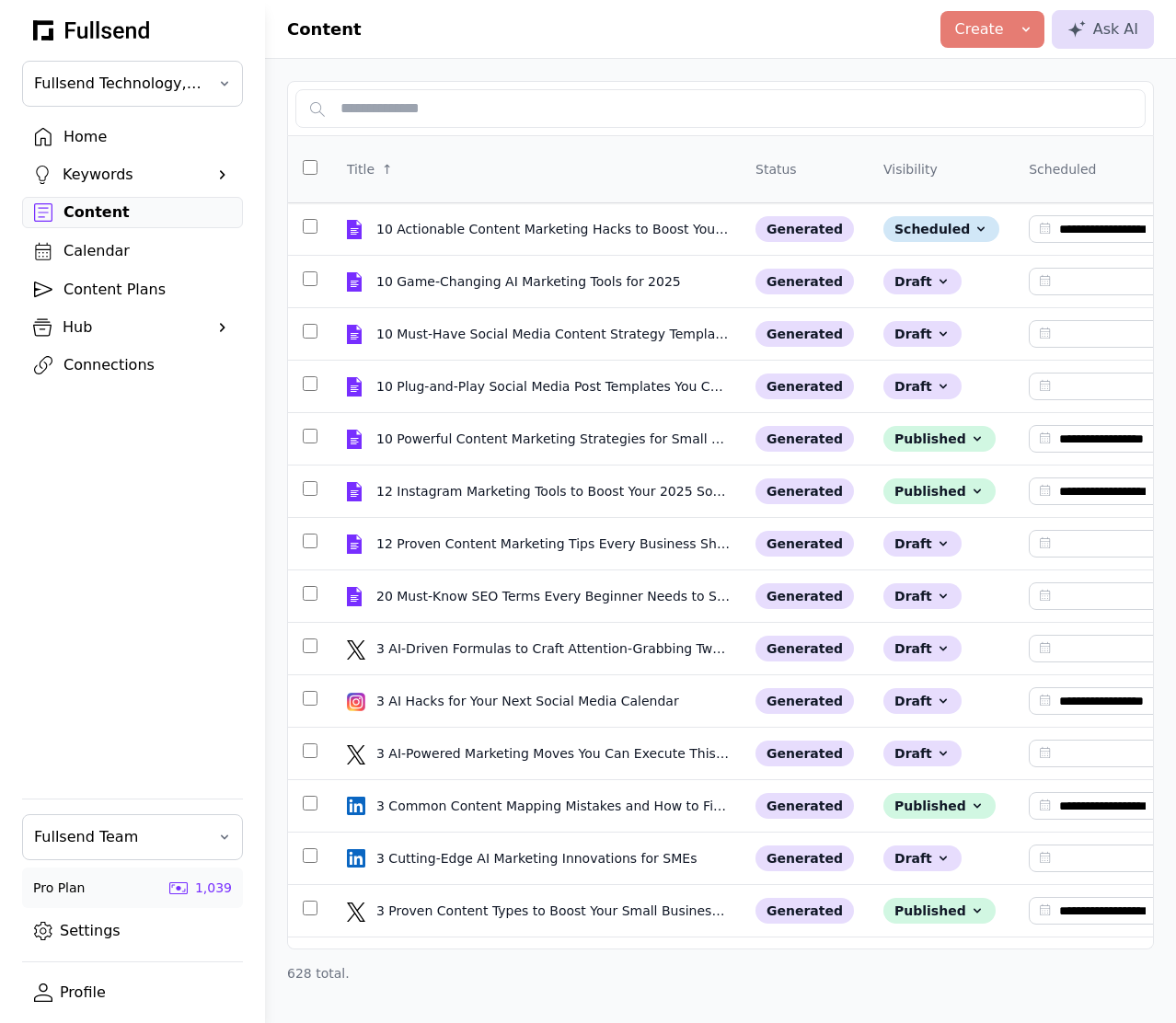
click at [125, 131] on div "Home" at bounding box center [147, 136] width 167 height 22
